Goal: Task Accomplishment & Management: Manage account settings

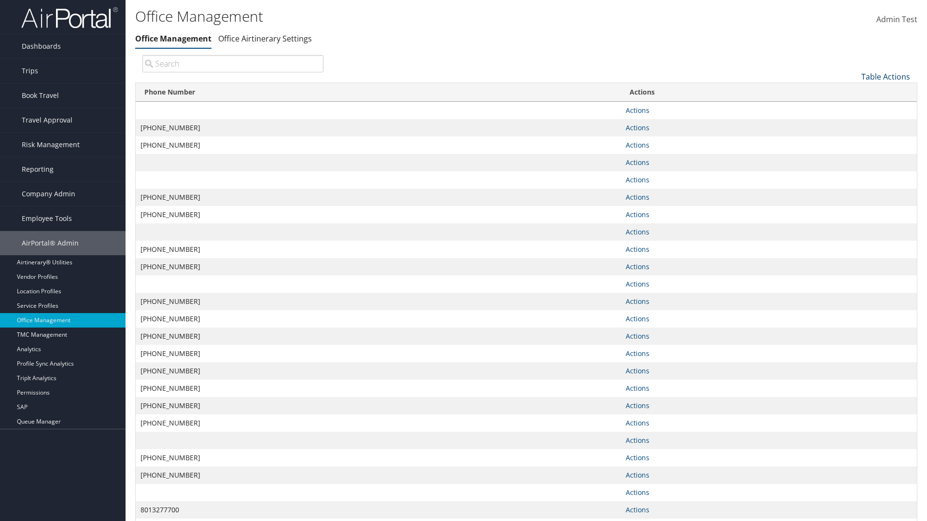
click at [885, 76] on link "Table Actions" at bounding box center [885, 76] width 49 height 11
click at [853, 124] on link "Page Length" at bounding box center [853, 124] width 127 height 16
click at [853, 109] on link "25" at bounding box center [853, 109] width 127 height 16
click at [885, 76] on link "Table Actions" at bounding box center [885, 76] width 49 height 11
click at [853, 125] on link "50" at bounding box center [853, 125] width 127 height 16
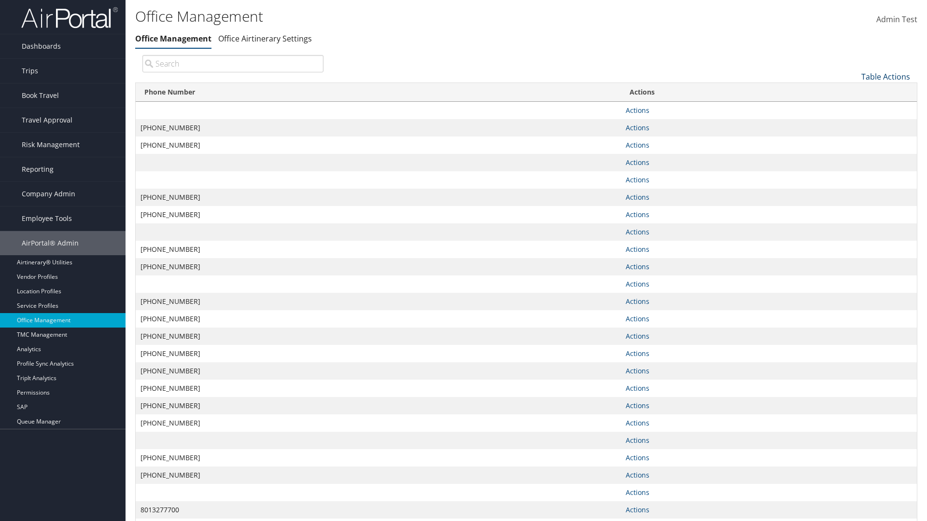
click at [885, 76] on link "Table Actions" at bounding box center [885, 76] width 49 height 11
click at [853, 141] on link "100" at bounding box center [853, 142] width 127 height 16
click at [885, 76] on link "Table Actions" at bounding box center [885, 76] width 49 height 11
click at [853, 108] on link "Column Visibility" at bounding box center [853, 108] width 127 height 16
